Goal: Check status: Check status

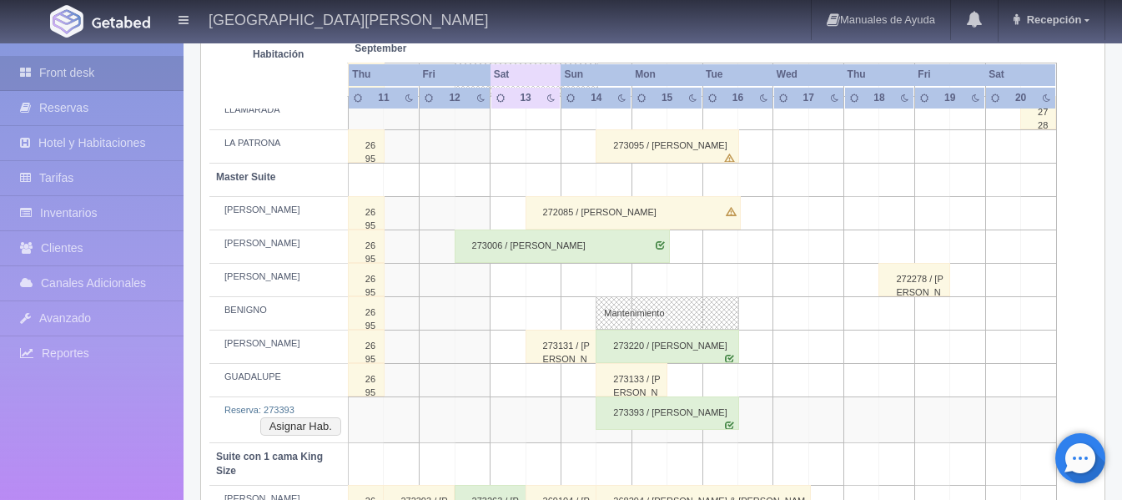
scroll to position [572, 0]
click at [634, 147] on div "273095 / [PERSON_NAME]" at bounding box center [667, 144] width 143 height 33
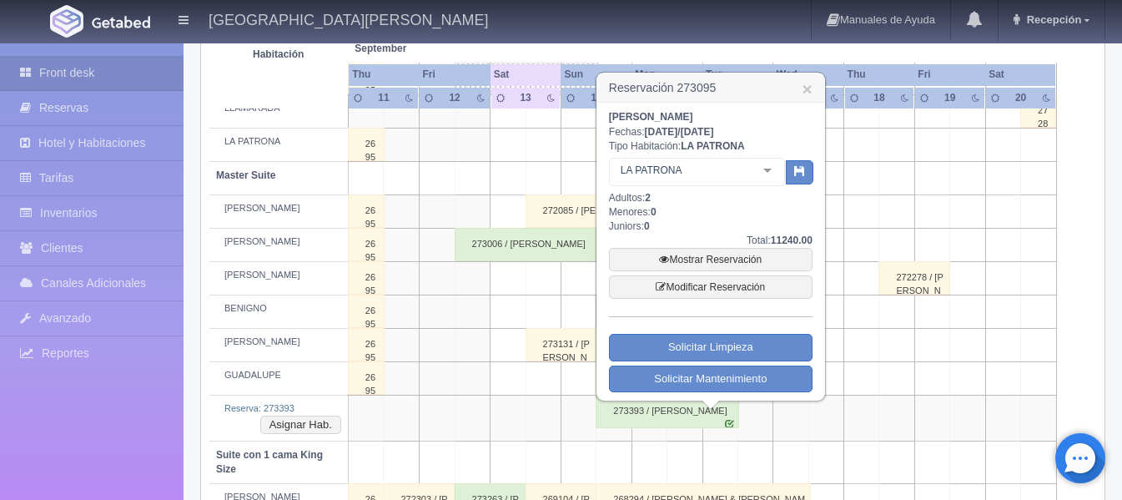
scroll to position [405, 0]
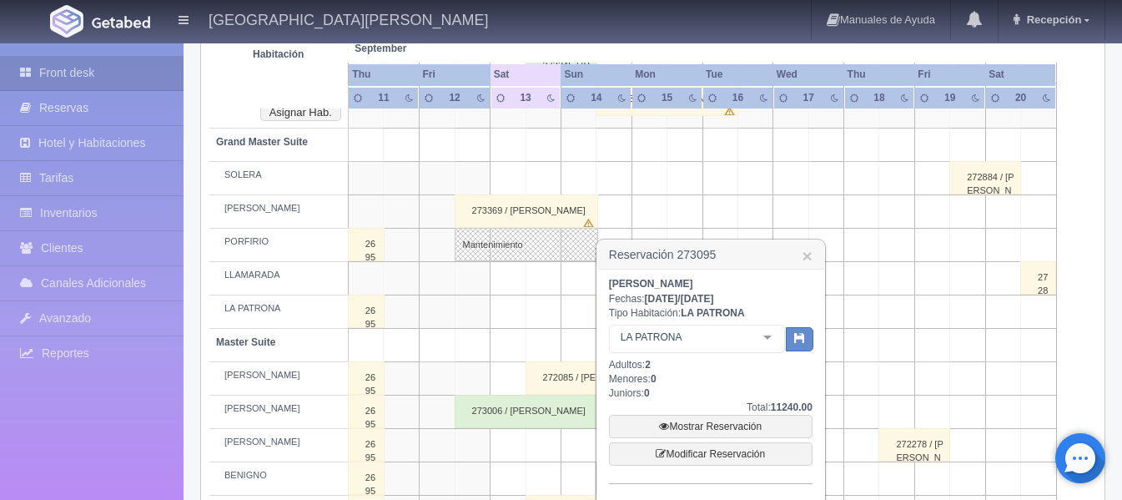
click at [554, 269] on td at bounding box center [543, 278] width 35 height 33
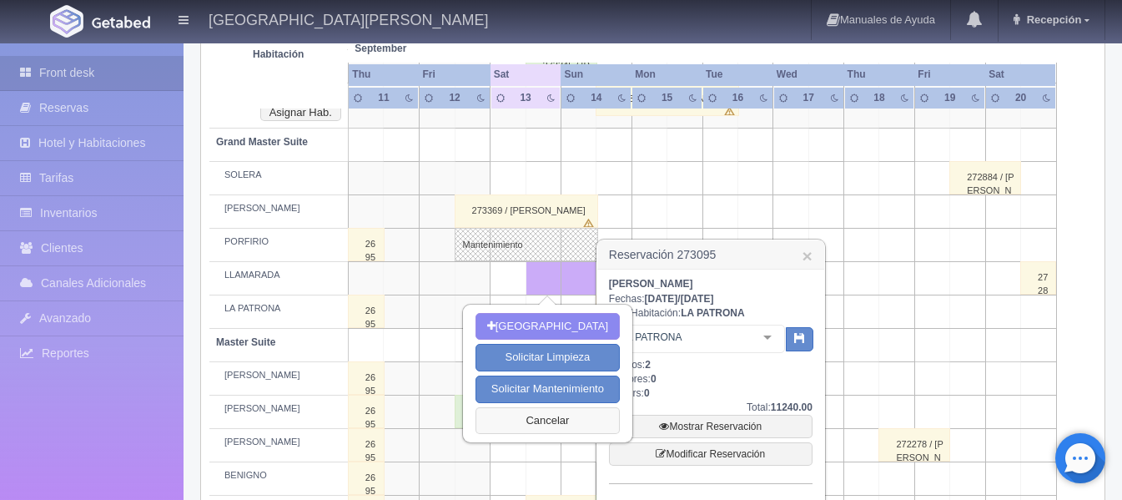
click at [555, 422] on button "Cancelar" at bounding box center [548, 421] width 144 height 28
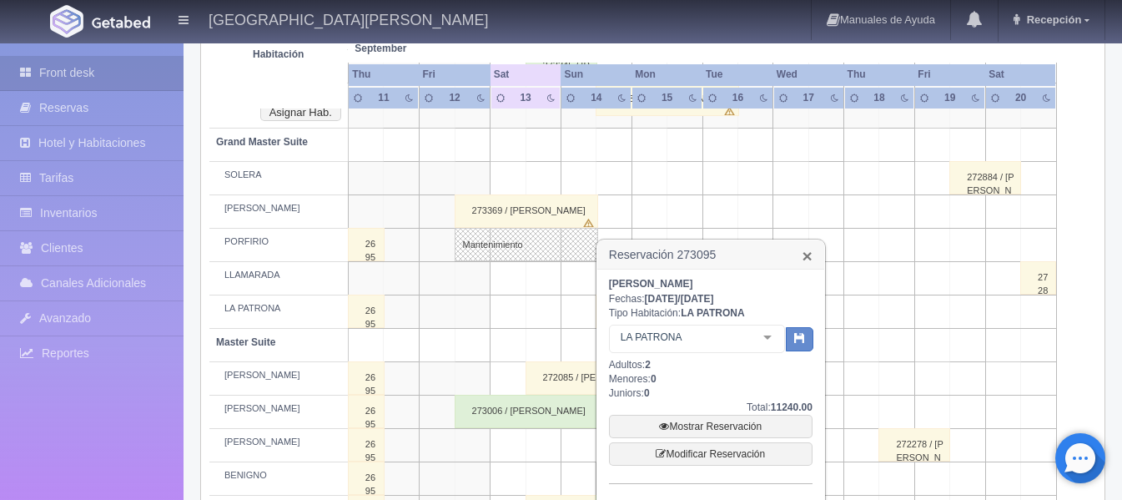
click at [812, 248] on link "×" at bounding box center [808, 256] width 10 height 18
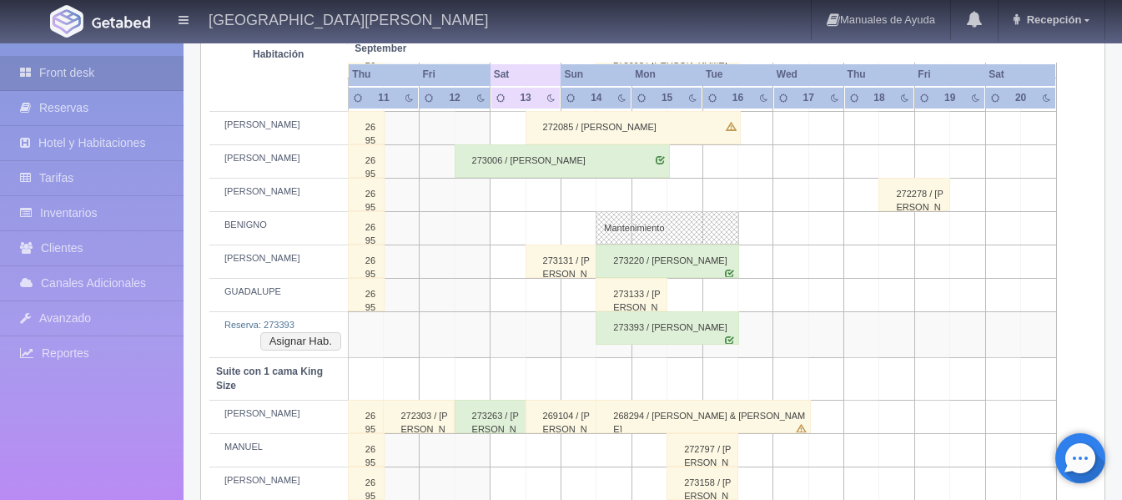
scroll to position [739, 0]
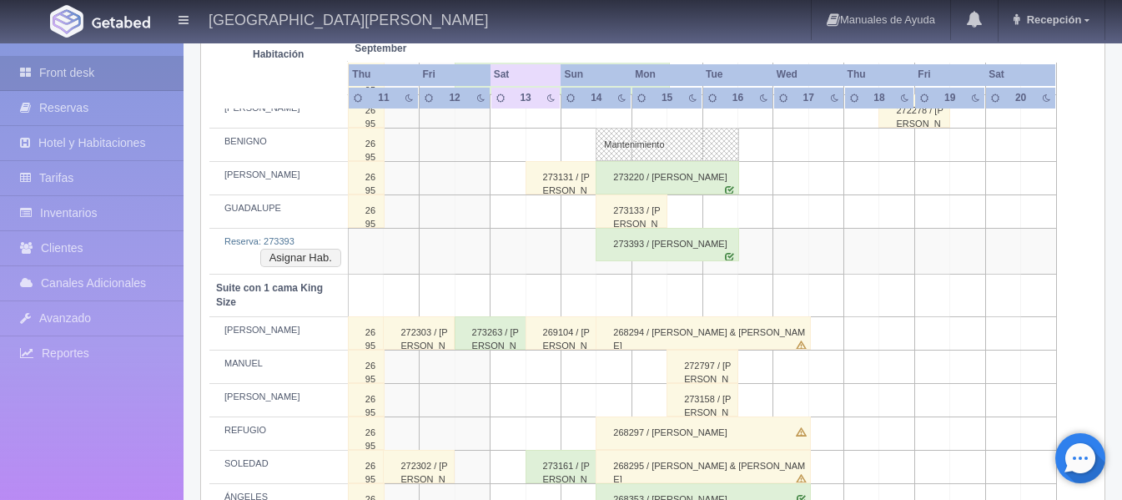
click at [675, 249] on div "273393 / [PERSON_NAME]" at bounding box center [667, 244] width 143 height 33
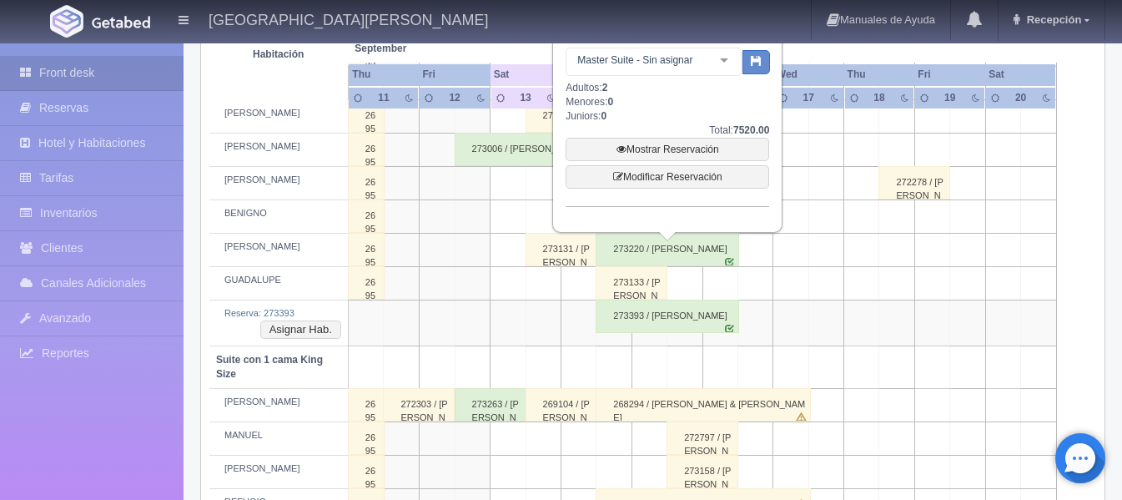
scroll to position [489, 0]
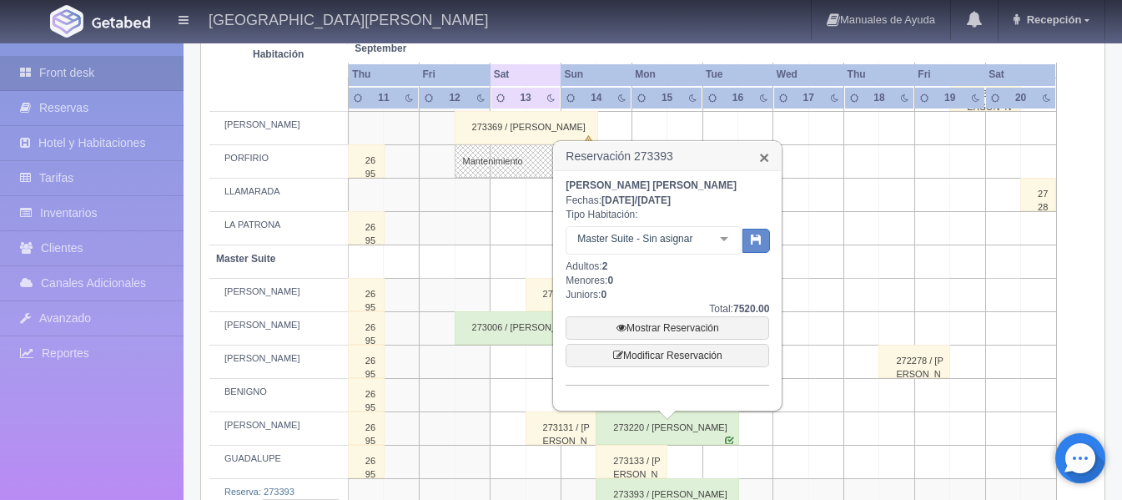
click at [767, 159] on link "×" at bounding box center [764, 158] width 10 height 18
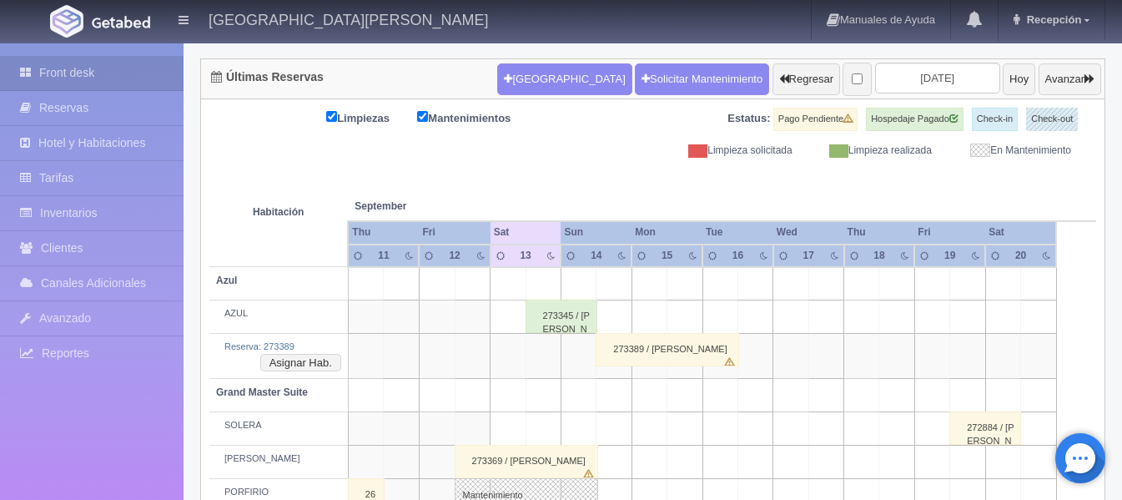
scroll to position [405, 0]
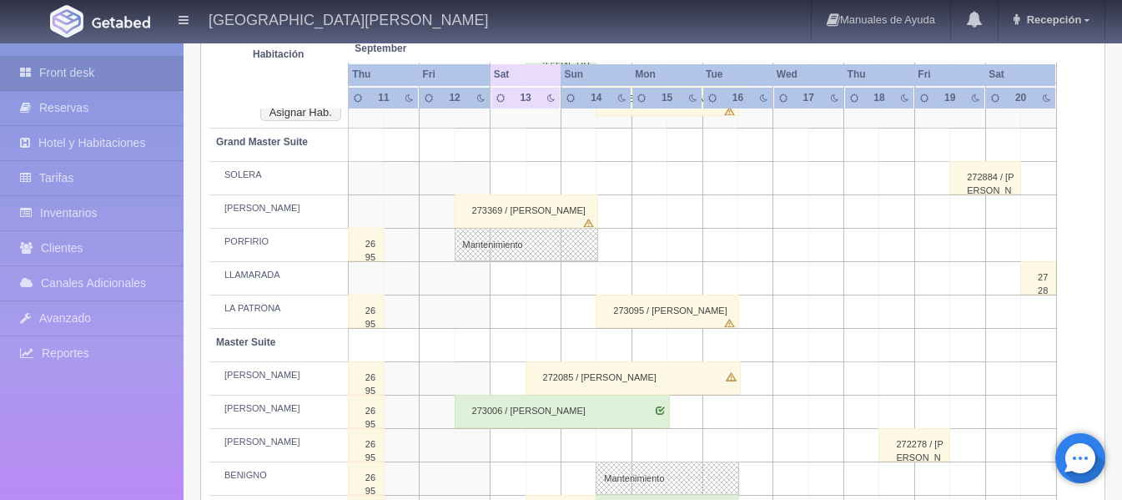
click at [631, 313] on div "273095 / [PERSON_NAME]" at bounding box center [667, 311] width 143 height 33
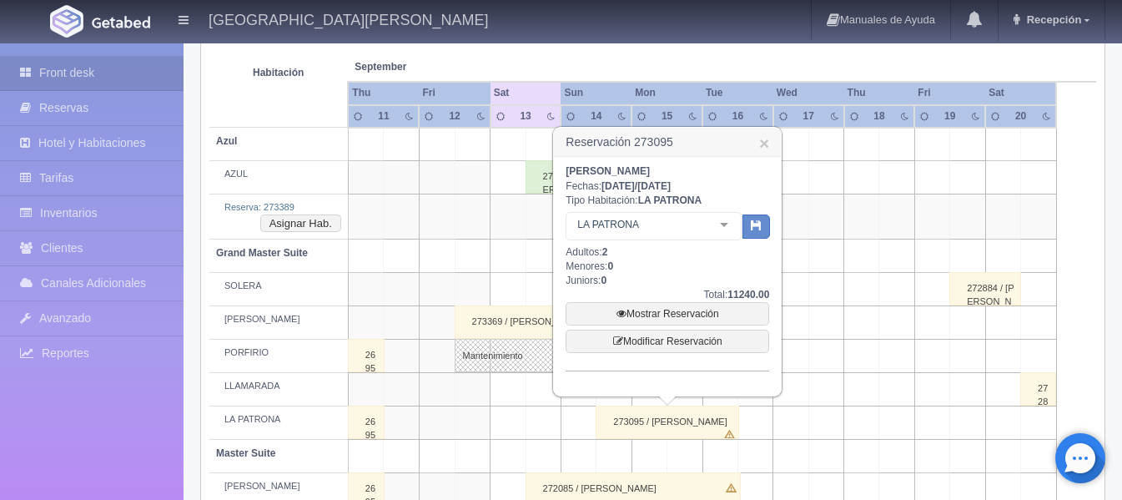
scroll to position [155, 0]
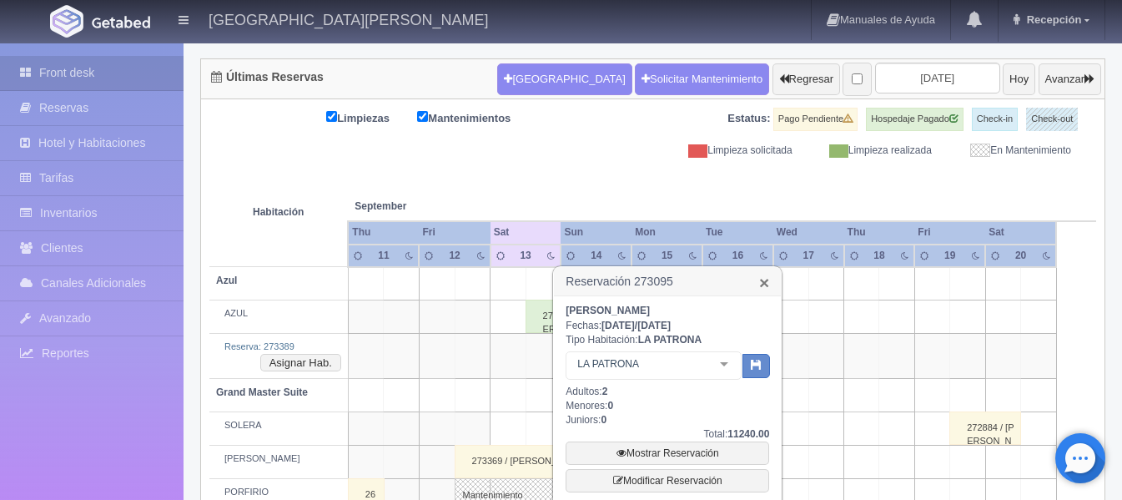
click at [765, 281] on link "×" at bounding box center [764, 283] width 10 height 18
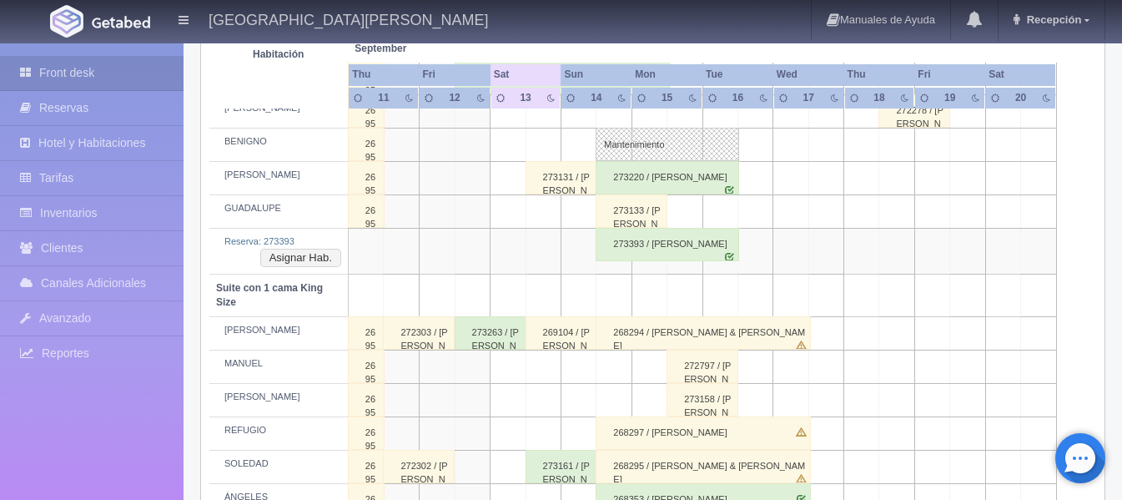
scroll to position [989, 0]
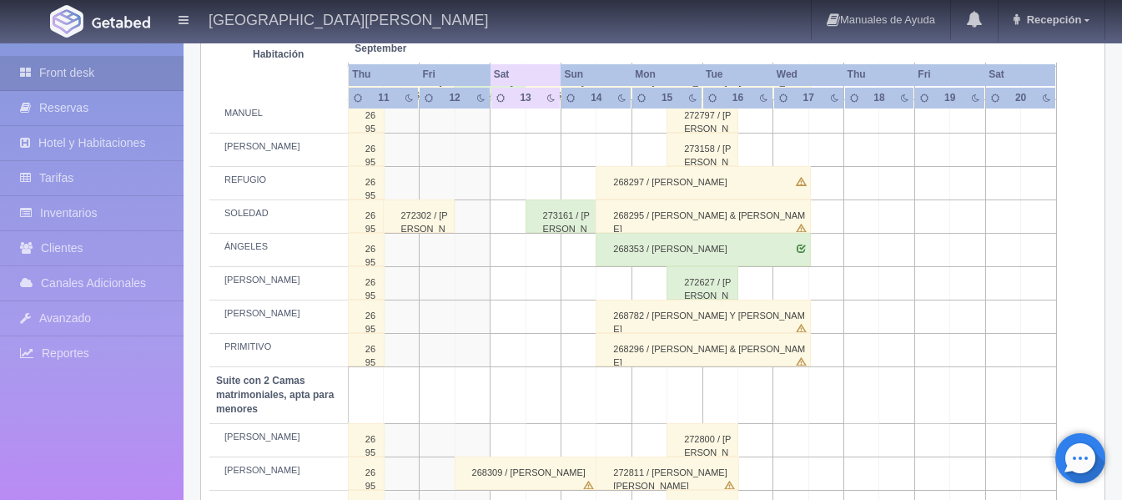
click at [700, 279] on div "272627 / [PERSON_NAME]" at bounding box center [703, 282] width 72 height 33
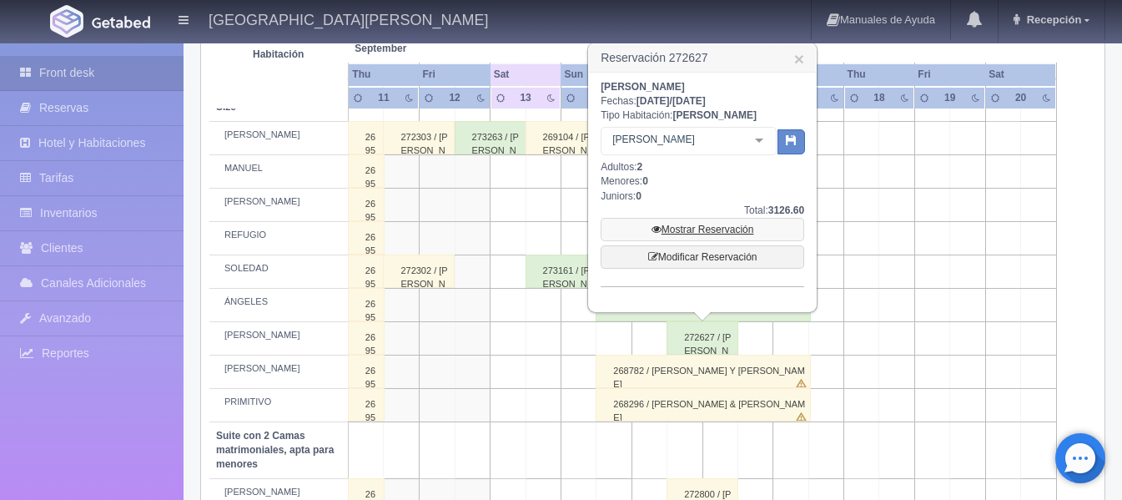
scroll to position [906, 0]
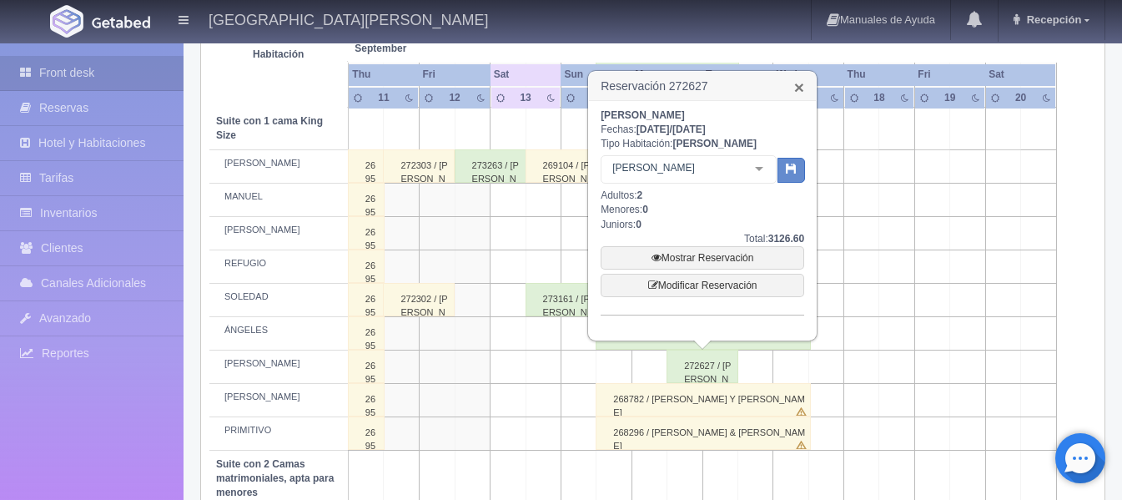
click at [804, 91] on link "×" at bounding box center [799, 87] width 10 height 18
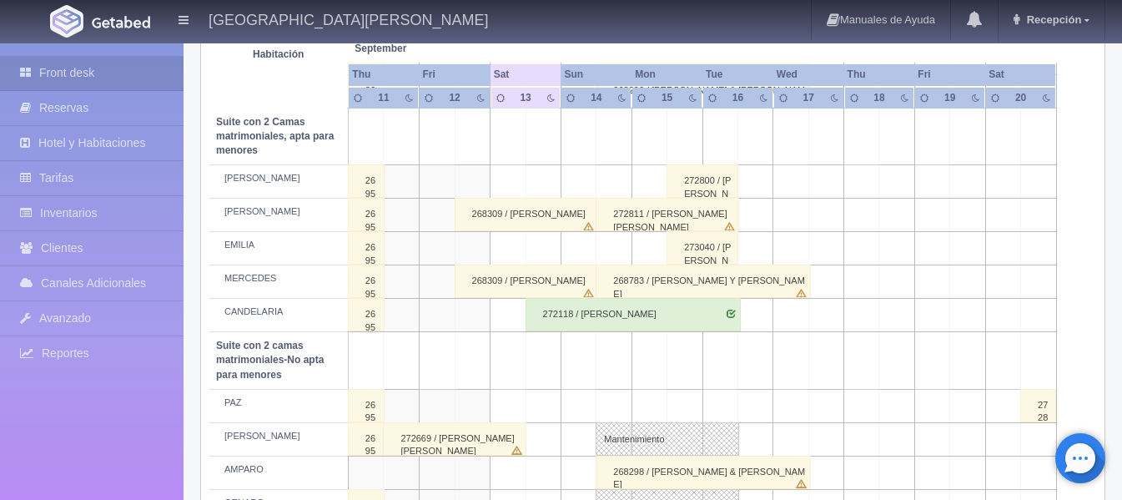
scroll to position [1407, 0]
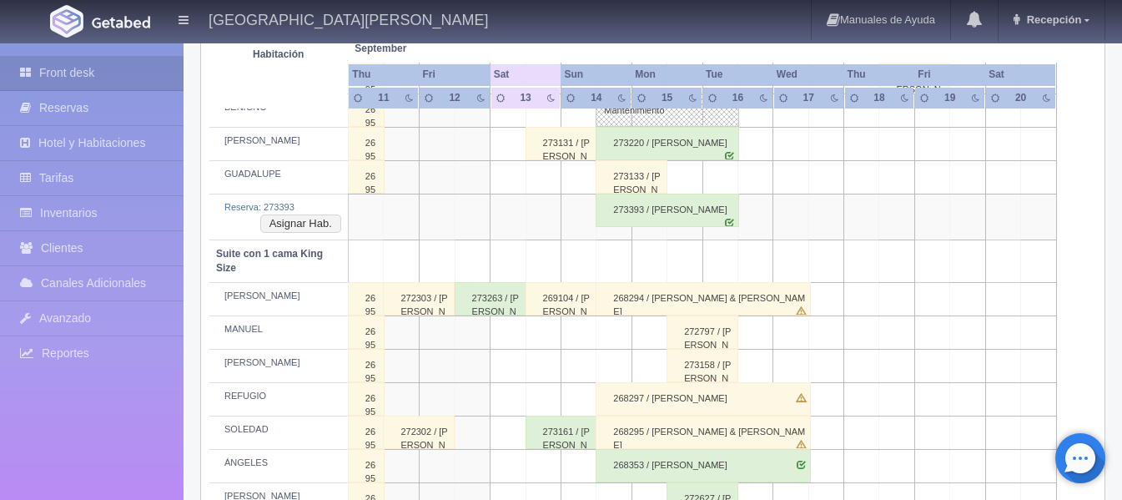
click at [559, 360] on tbody "[PERSON_NAME] 273345 / [PERSON_NAME][GEOGRAPHIC_DATA]: 273389 Asignar Hab. 2733…" at bounding box center [652, 373] width 887 height 1449
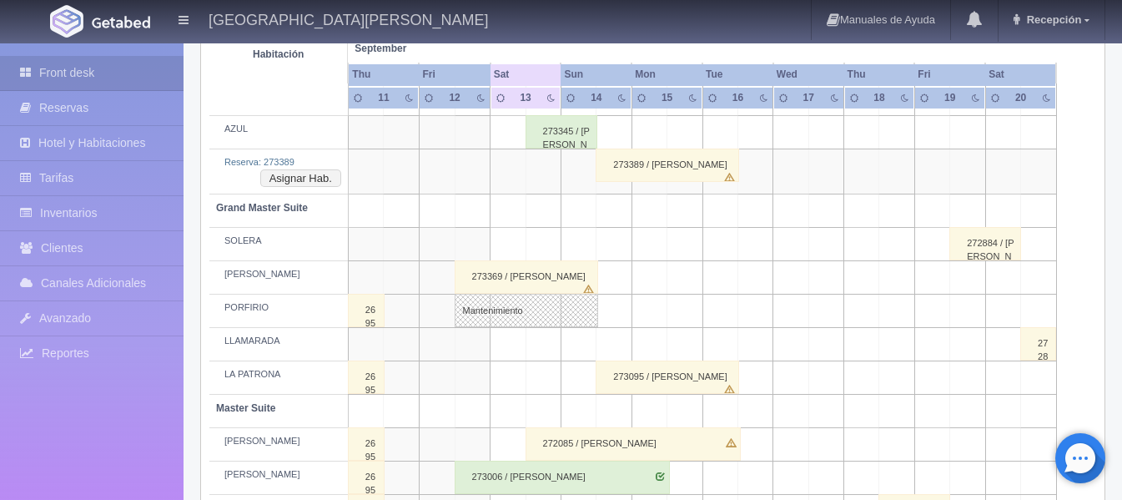
scroll to position [739, 0]
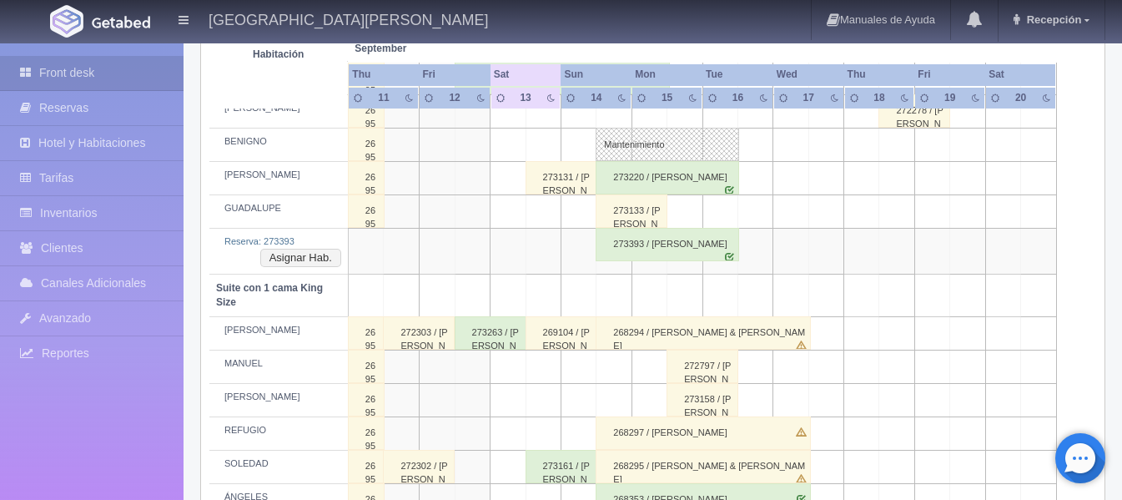
click at [654, 249] on div "273393 / [PERSON_NAME]" at bounding box center [667, 244] width 143 height 33
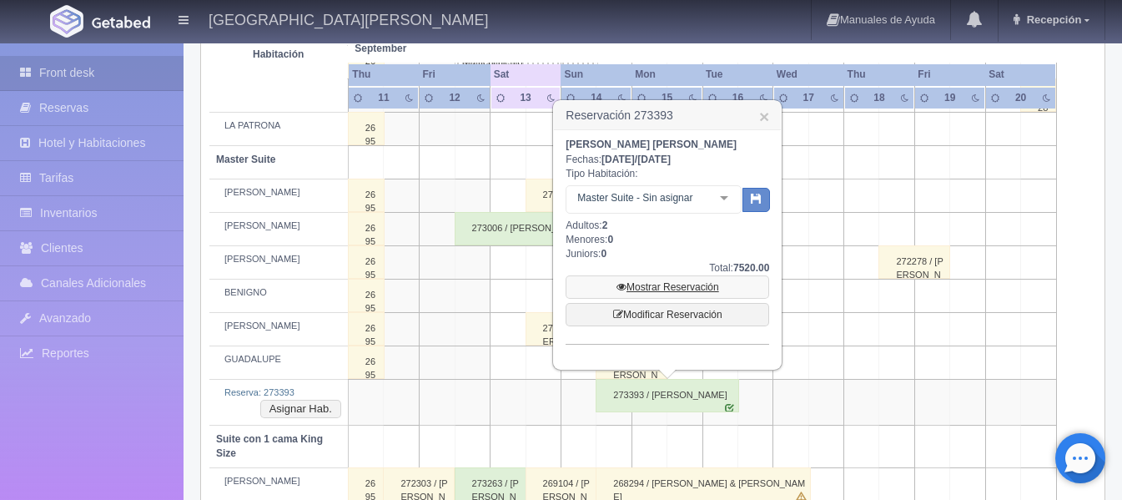
scroll to position [572, 0]
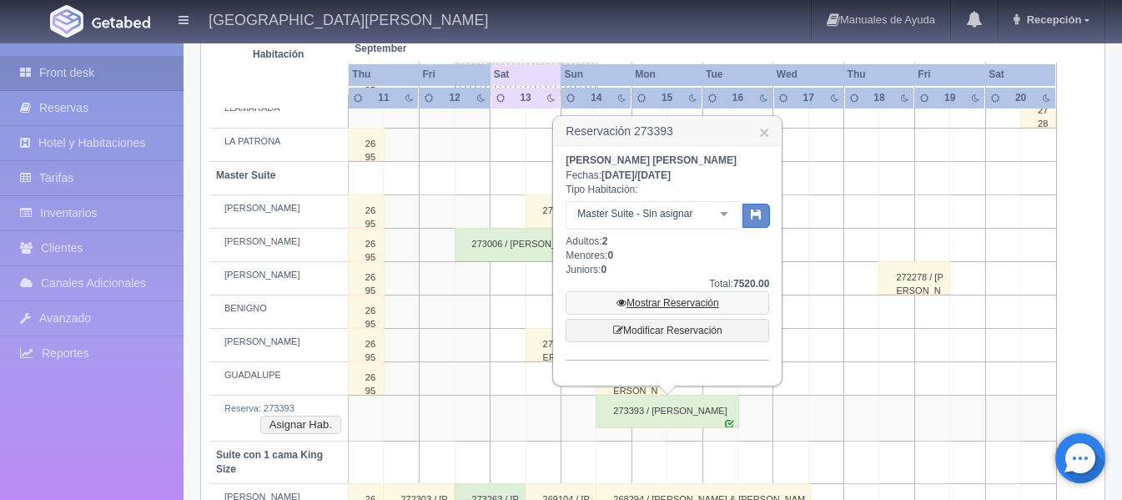
click at [664, 304] on link "Mostrar Reservación" at bounding box center [668, 302] width 204 height 23
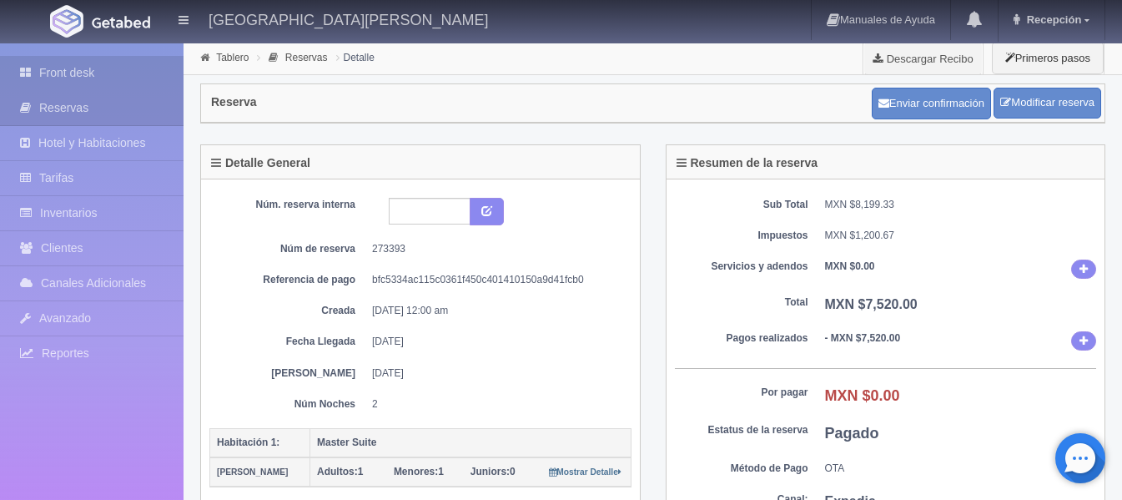
click at [107, 73] on link "Front desk" at bounding box center [92, 73] width 184 height 34
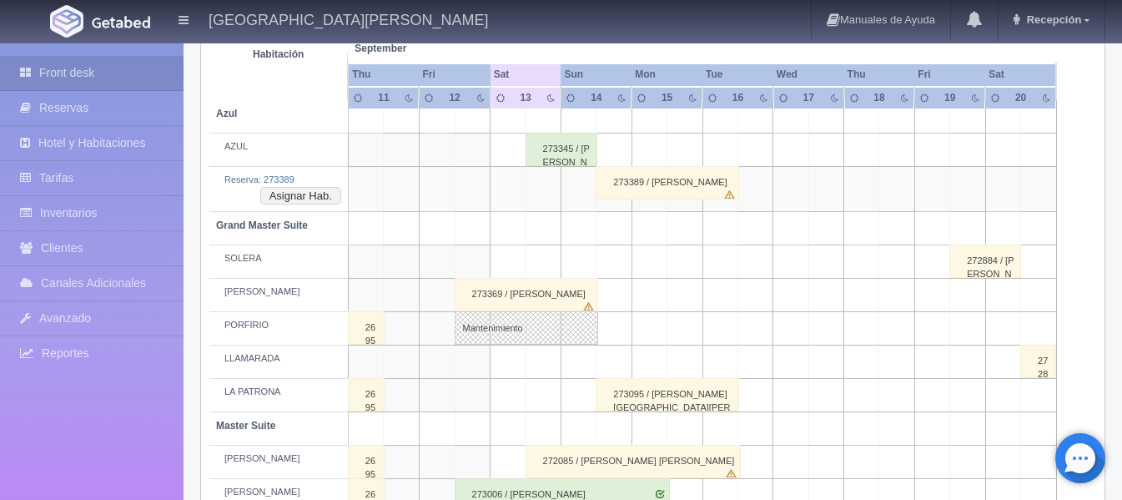
scroll to position [277, 0]
